Goal: Find specific page/section: Find specific page/section

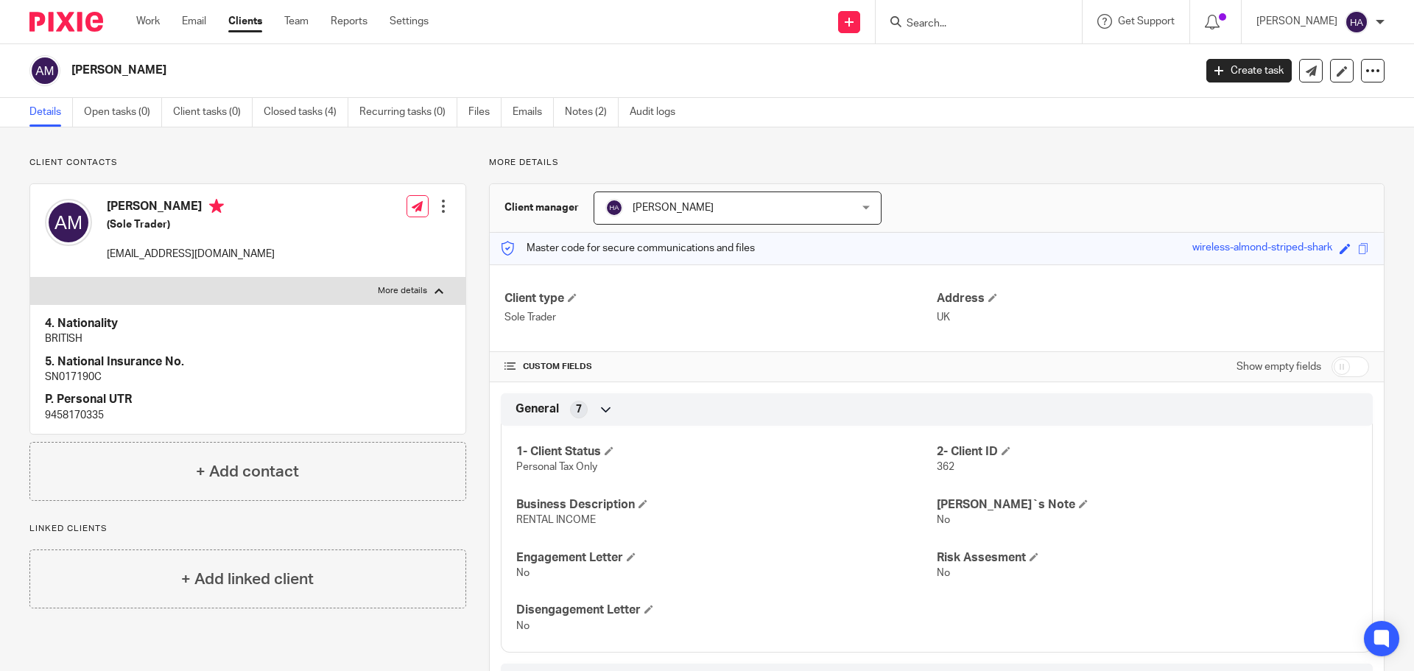
click at [973, 18] on input "Search" at bounding box center [971, 24] width 133 height 13
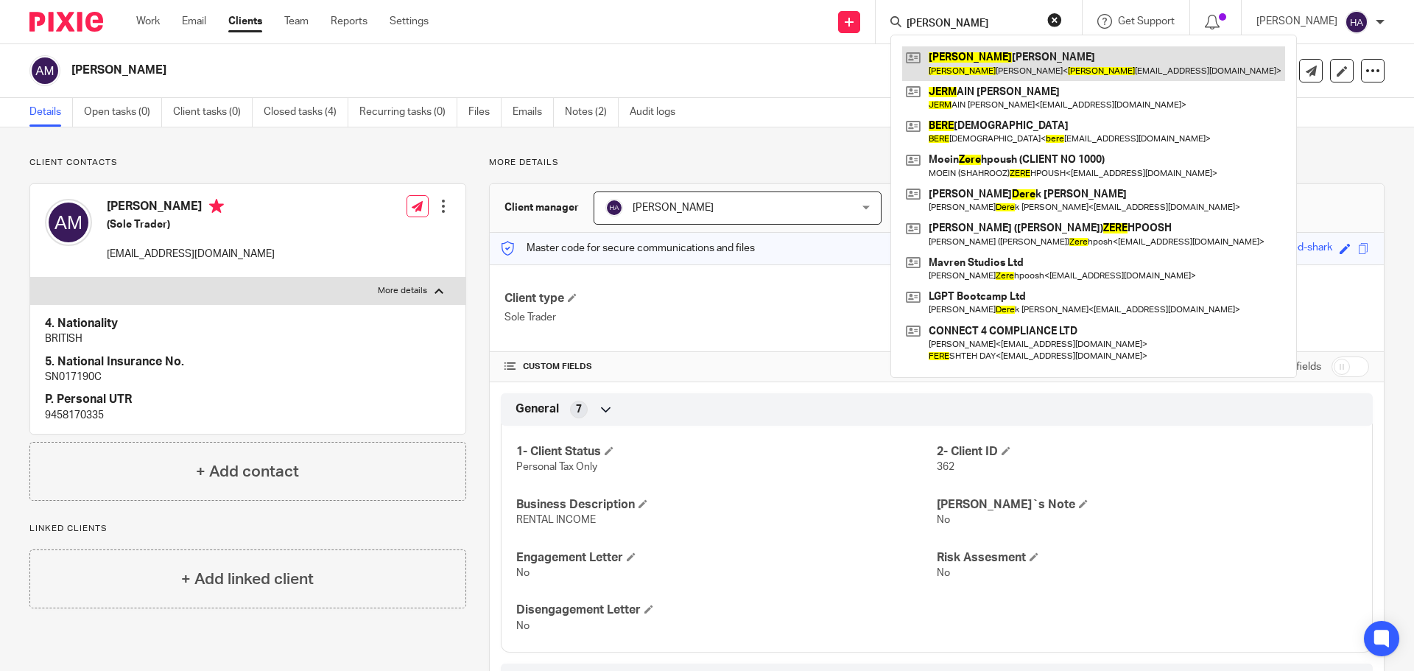
type input "jere"
click at [977, 60] on link at bounding box center [1093, 63] width 383 height 34
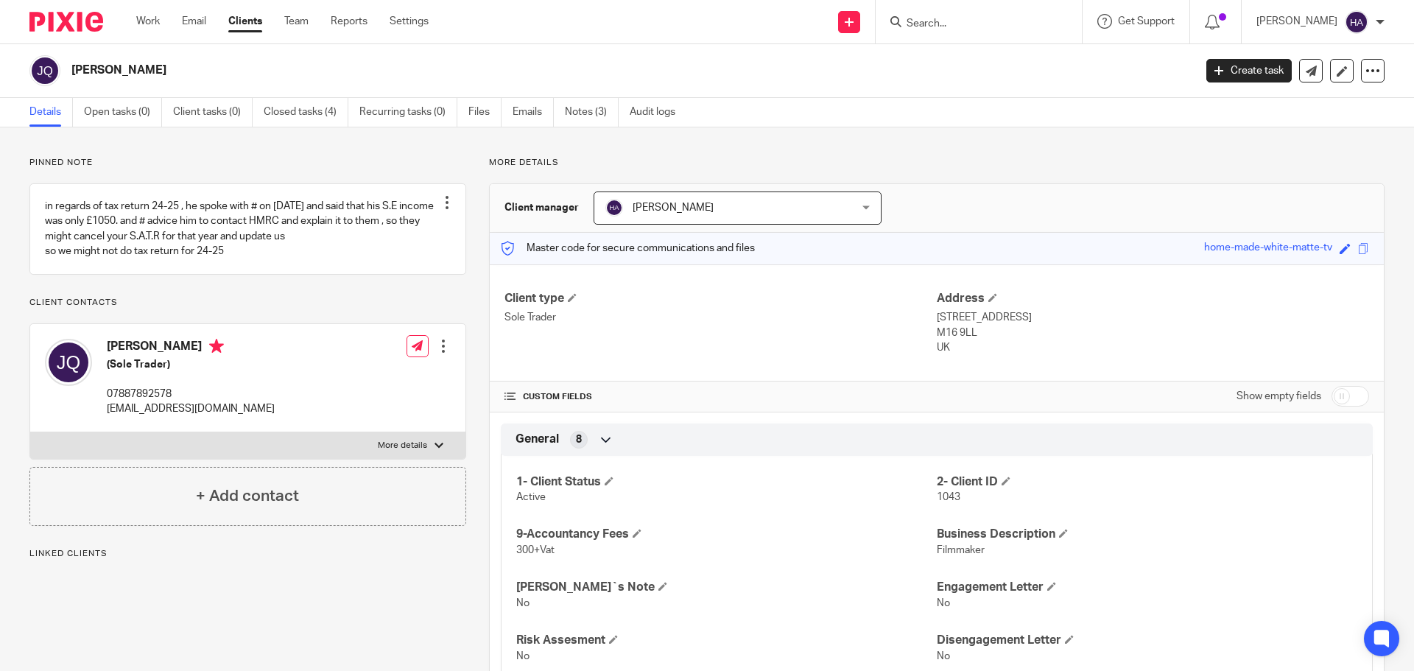
click at [429, 458] on label "More details" at bounding box center [247, 445] width 435 height 27
click at [30, 432] on input "More details" at bounding box center [29, 432] width 1 height 1
checkbox input "true"
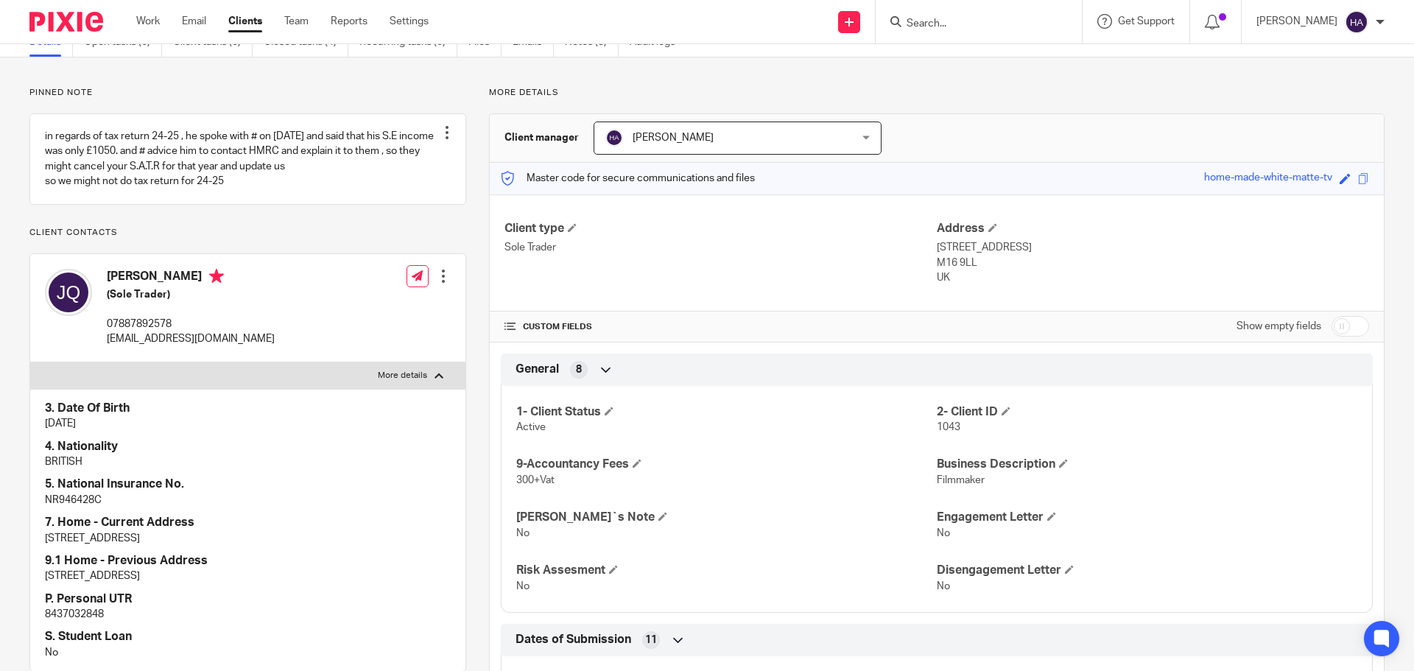
scroll to position [295, 0]
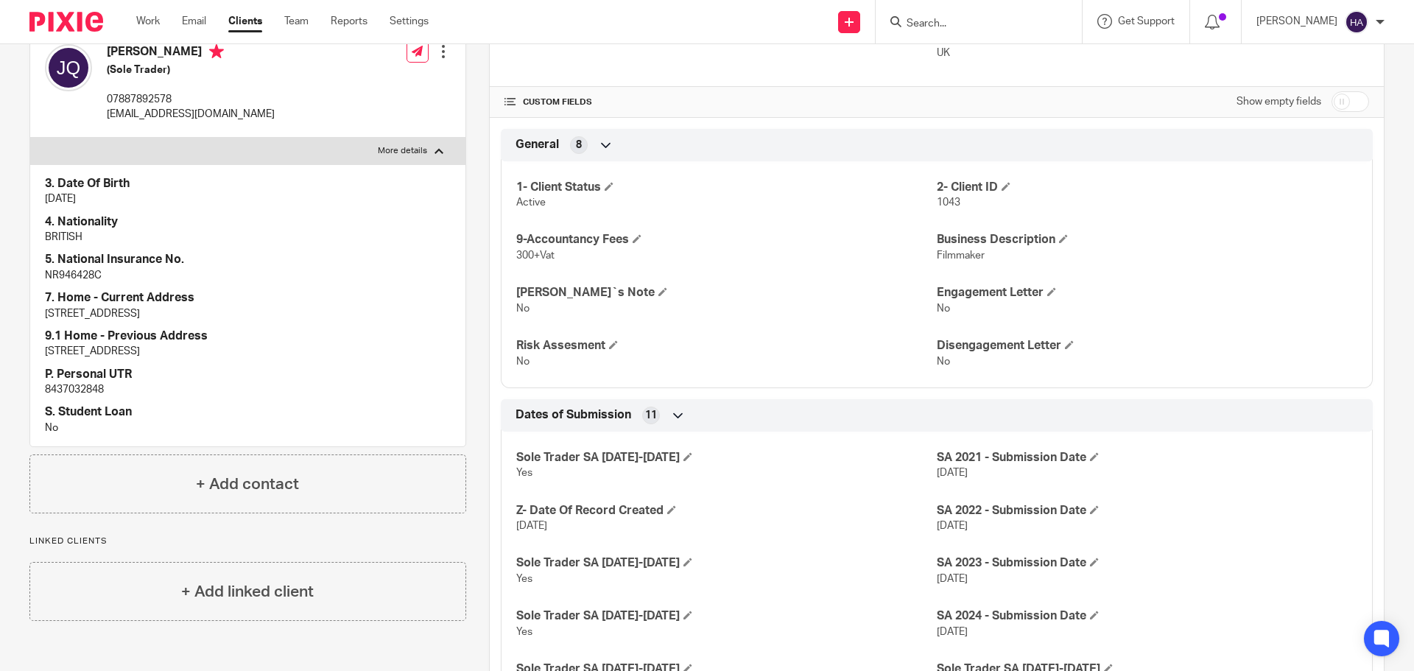
click at [71, 397] on p "8437032848" at bounding box center [248, 389] width 406 height 15
copy p "8437032848"
click at [916, 26] on input "Search" at bounding box center [971, 24] width 133 height 13
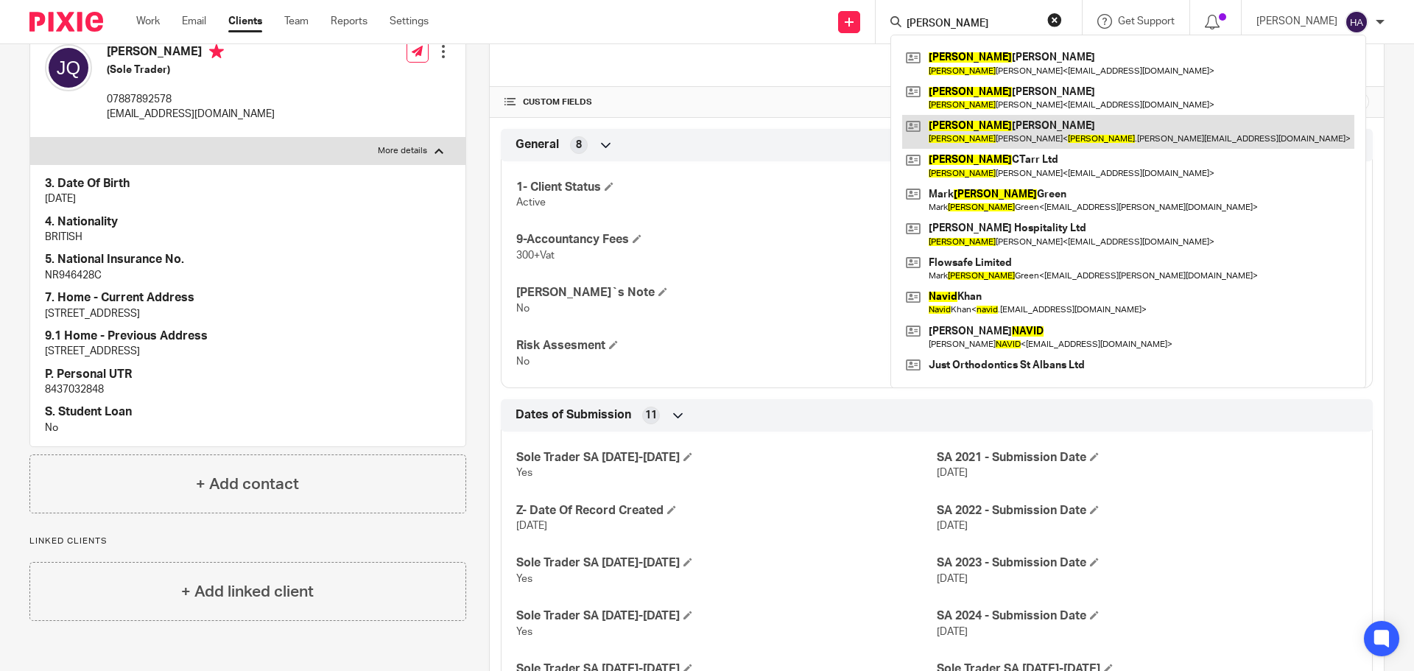
type input "david"
click at [1054, 132] on link at bounding box center [1128, 132] width 452 height 34
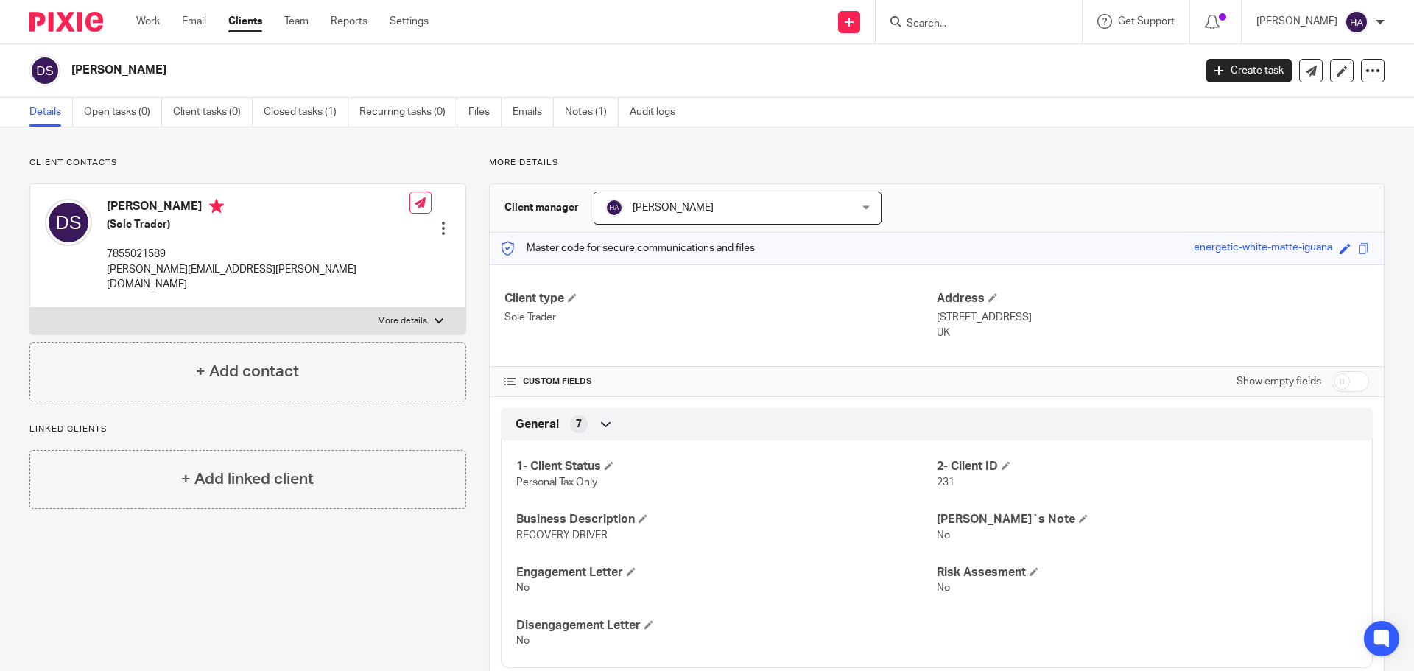
drag, startPoint x: 915, startPoint y: 19, endPoint x: 924, endPoint y: 23, distance: 9.6
click at [919, 20] on input "Search" at bounding box center [971, 24] width 133 height 13
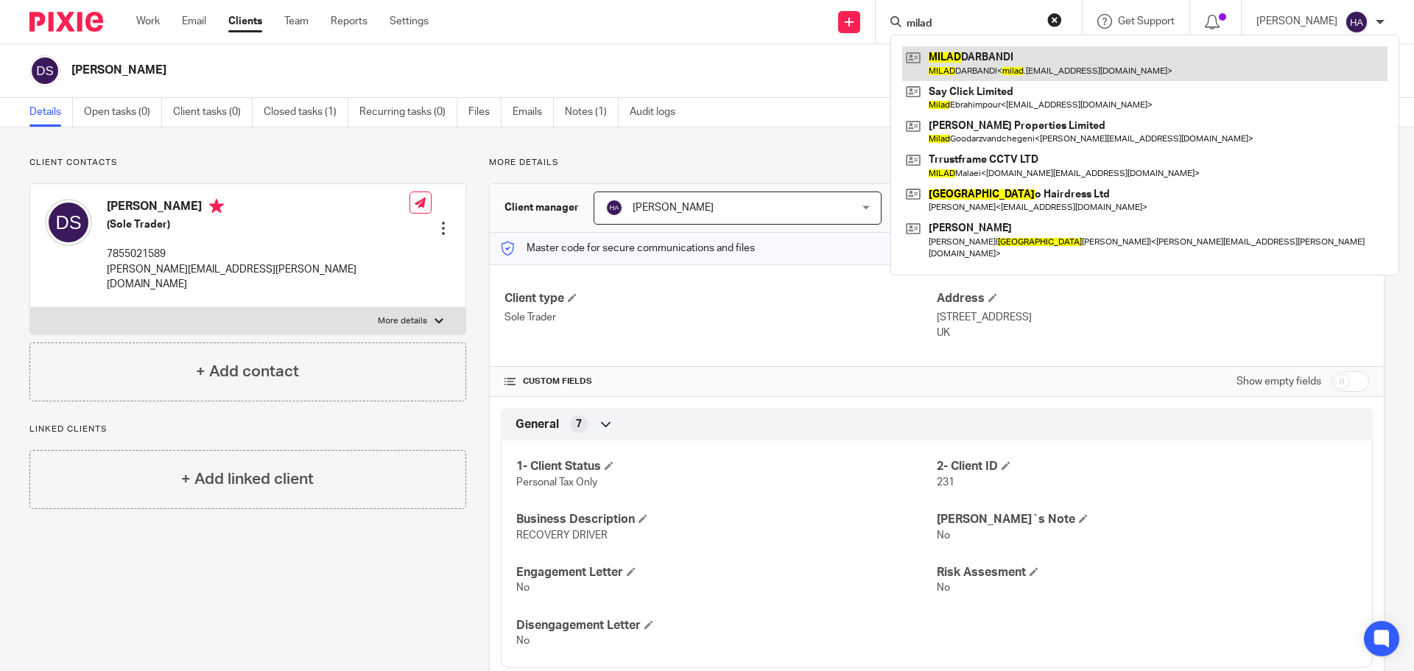
type input "milad"
click at [988, 57] on link at bounding box center [1144, 63] width 485 height 34
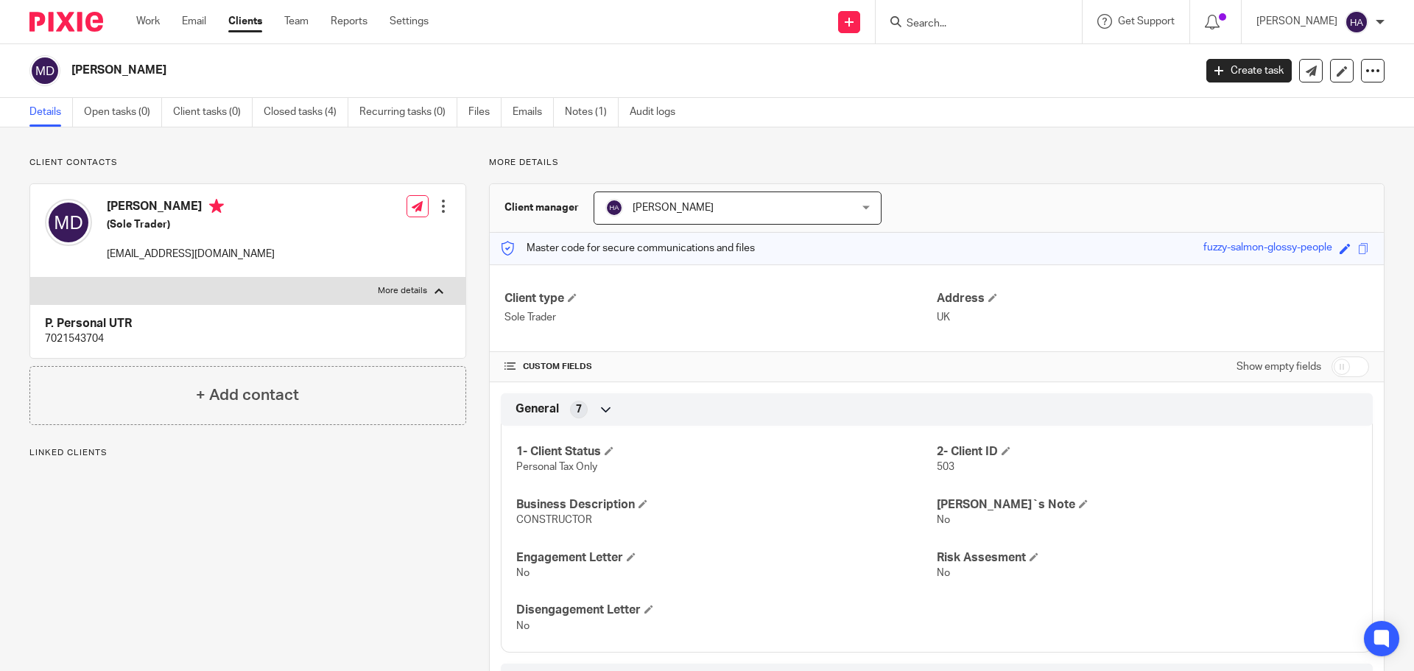
click at [83, 333] on p "7021543704" at bounding box center [248, 338] width 406 height 15
copy p "7021543704"
click at [994, 24] on input "Search" at bounding box center [971, 24] width 133 height 13
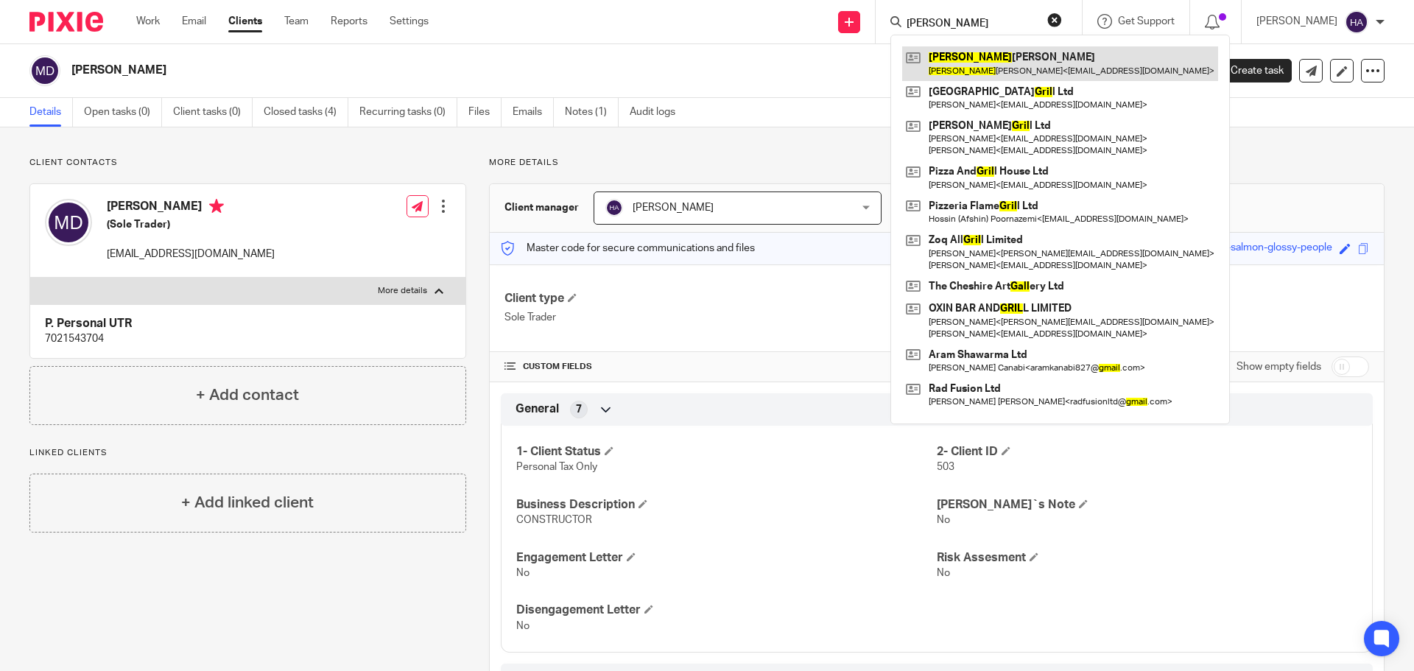
type input "gail"
click at [987, 69] on link at bounding box center [1060, 63] width 316 height 34
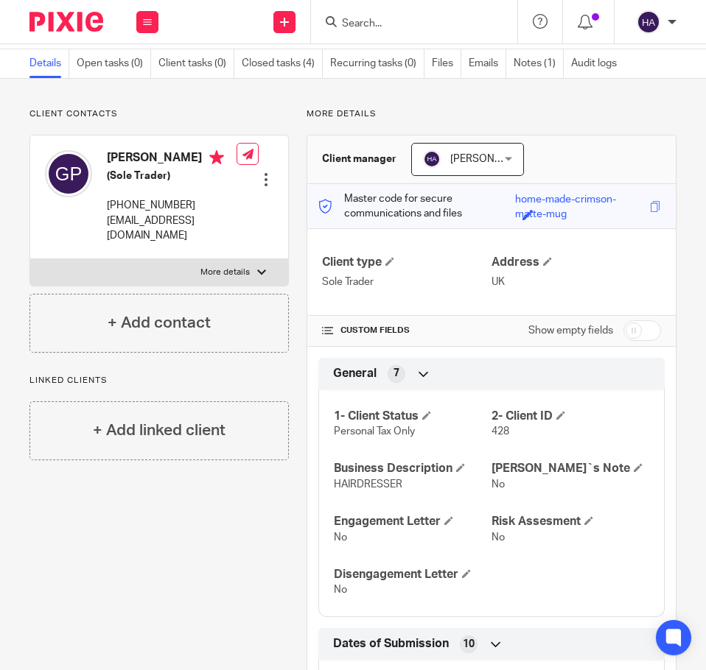
scroll to position [147, 0]
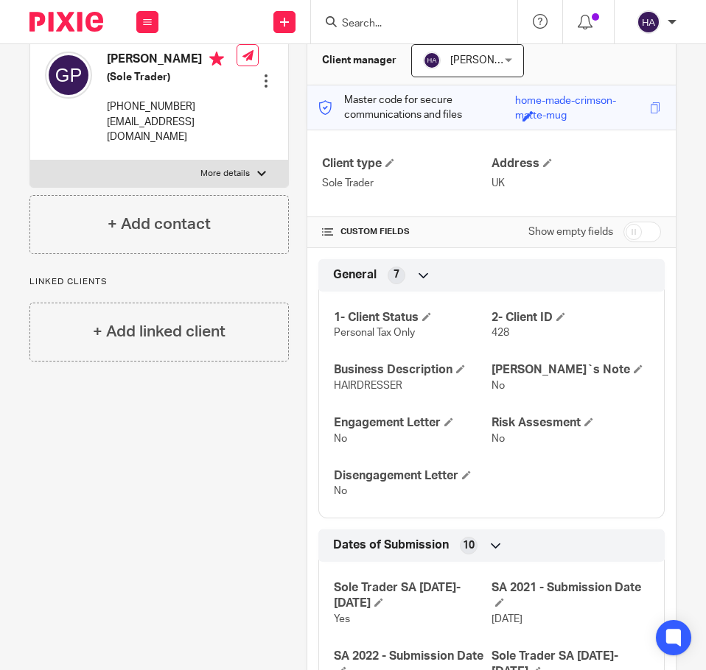
click at [422, 10] on div at bounding box center [414, 21] width 206 height 43
drag, startPoint x: 395, startPoint y: 23, endPoint x: 401, endPoint y: 18, distance: 8.0
click at [396, 22] on input "Search" at bounding box center [406, 24] width 133 height 13
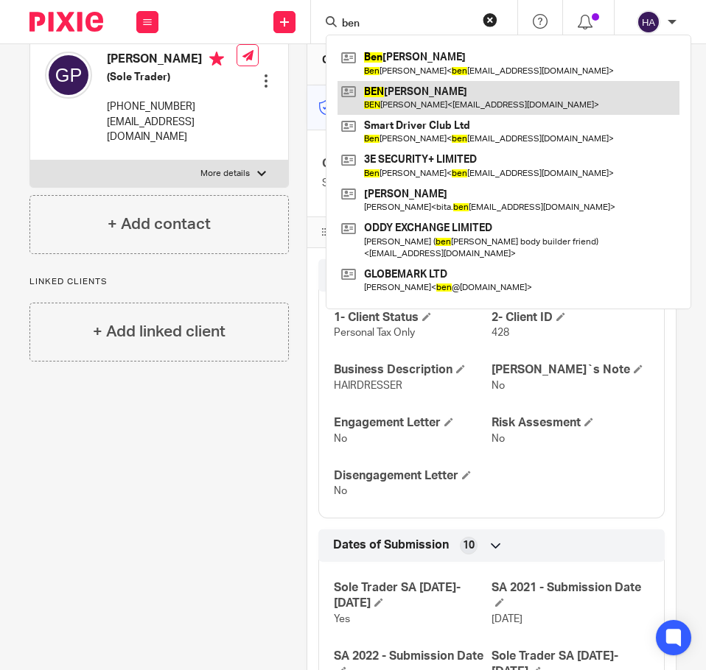
type input "ben"
click at [414, 100] on link at bounding box center [508, 98] width 342 height 34
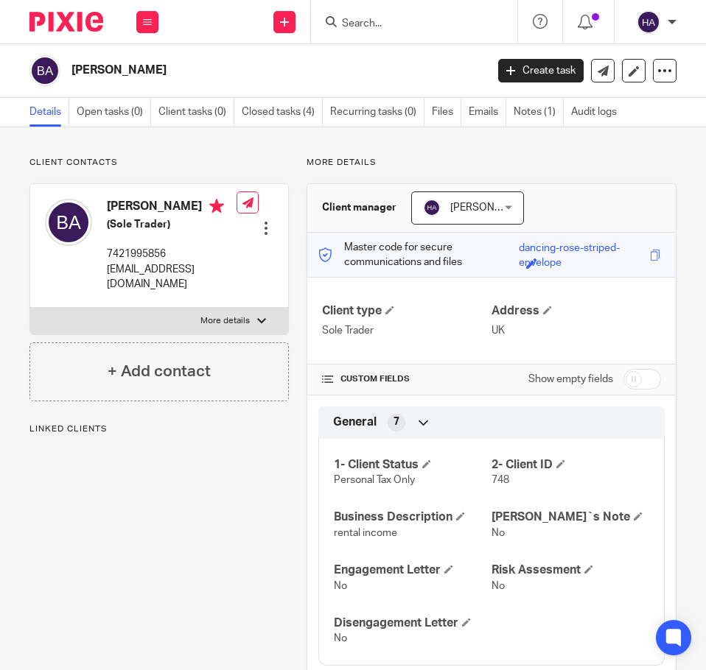
click at [251, 334] on label "More details" at bounding box center [159, 321] width 258 height 27
click at [30, 308] on input "More details" at bounding box center [29, 307] width 1 height 1
checkbox input "true"
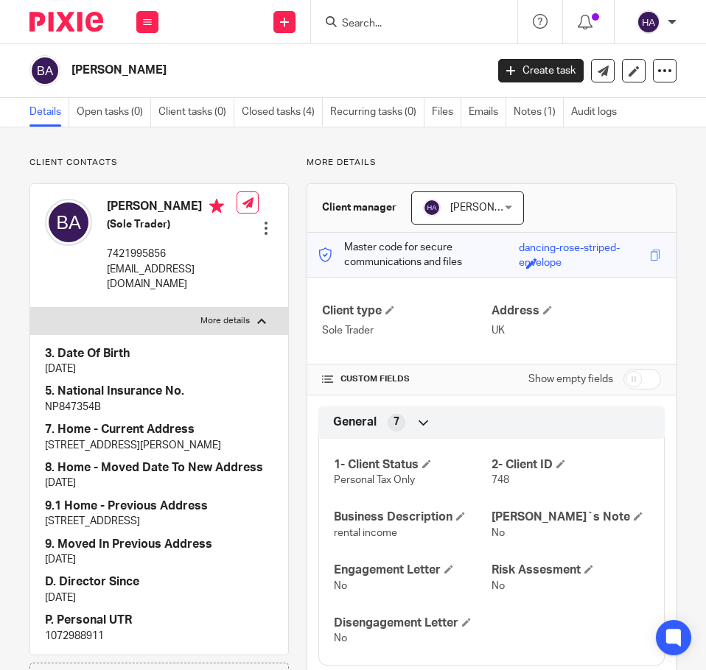
click at [79, 644] on p "1072988911" at bounding box center [159, 636] width 228 height 15
click at [78, 644] on p "1072988911" at bounding box center [159, 636] width 228 height 15
copy p "1072988911"
